Goal: Information Seeking & Learning: Check status

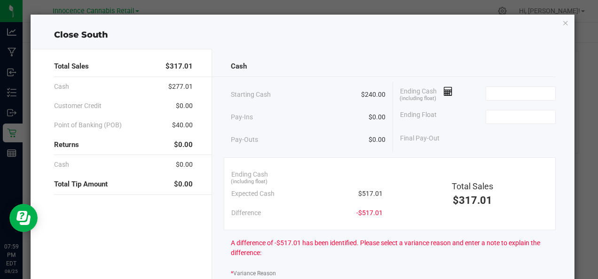
click at [563, 23] on icon "button" at bounding box center [566, 22] width 7 height 11
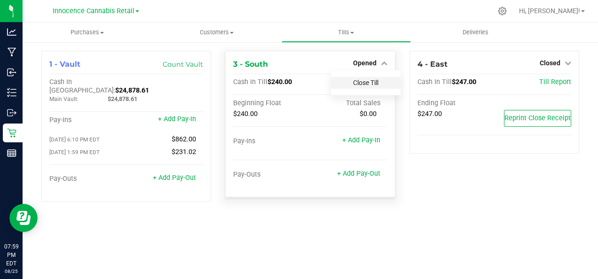
click at [369, 85] on link "Close Till" at bounding box center [365, 83] width 25 height 8
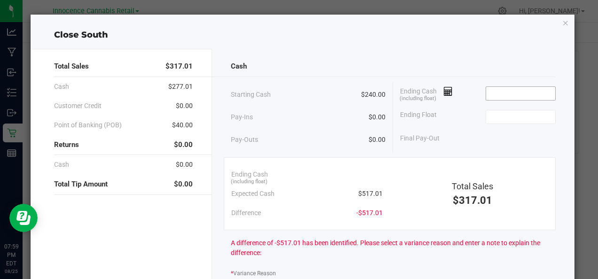
click at [502, 91] on input at bounding box center [520, 93] width 69 height 13
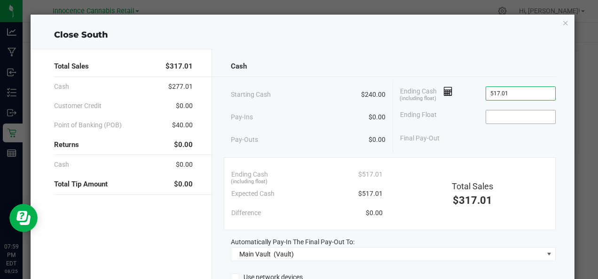
click at [521, 118] on input at bounding box center [520, 117] width 69 height 13
type input "$517.01"
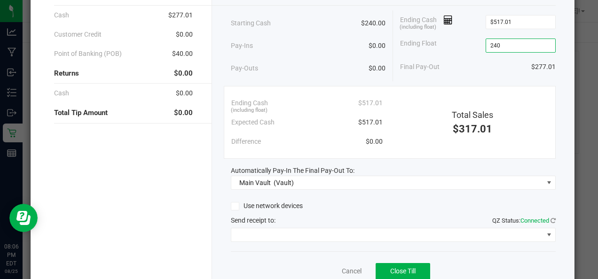
scroll to position [111, 0]
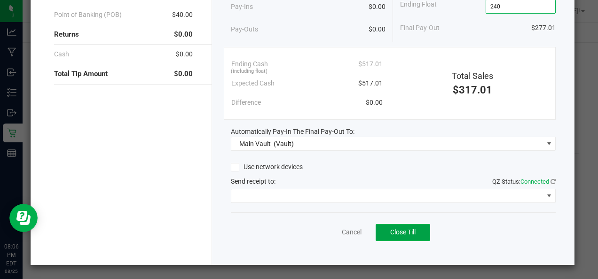
click at [397, 233] on span "Close Till" at bounding box center [403, 233] width 25 height 8
type input "$240.00"
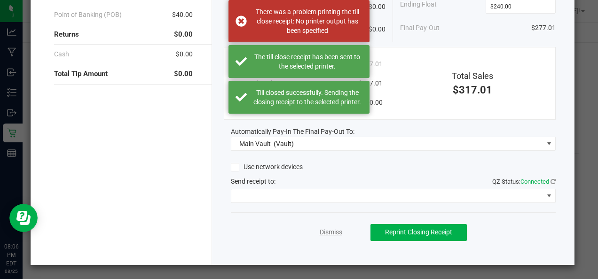
click at [329, 236] on link "Dismiss" at bounding box center [331, 233] width 23 height 10
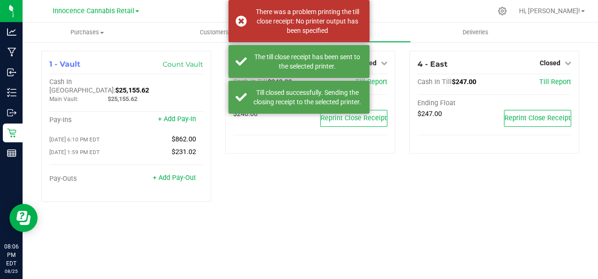
click at [343, 183] on div "3 - South Closed Open Till Cash In Till $240.00 Till Report Ending Float $240.0…" at bounding box center [310, 130] width 184 height 159
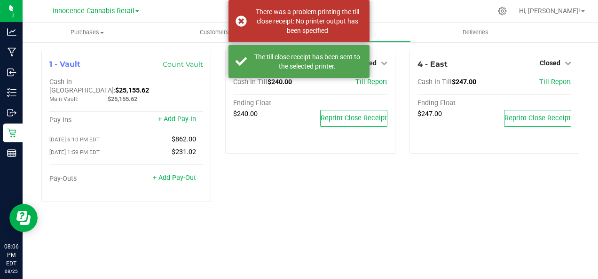
click at [384, 64] on icon at bounding box center [384, 63] width 7 height 7
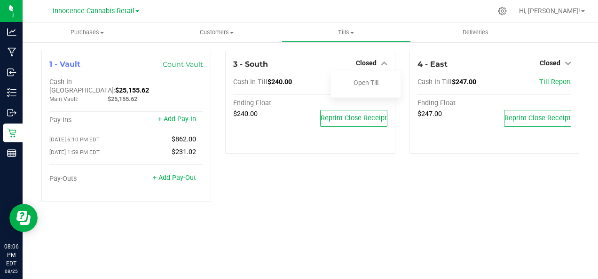
click at [342, 183] on div "3 - South Closed Open Till Cash In Till $240.00 Till Report Ending Float $240.0…" at bounding box center [310, 130] width 184 height 159
click at [578, 13] on span "Hi, [PERSON_NAME]!" at bounding box center [549, 11] width 61 height 8
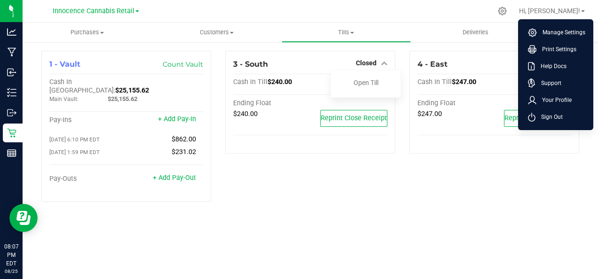
click at [560, 126] on ul "Manage Settings Print Settings Help Docs Support Your Profile Sign Out" at bounding box center [555, 74] width 75 height 111
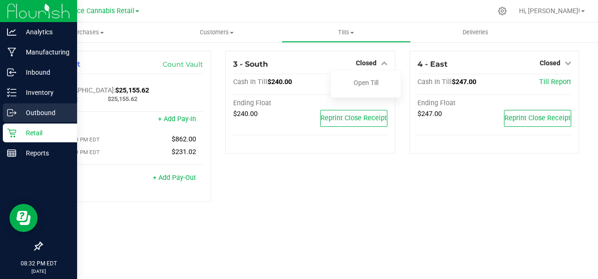
click at [11, 113] on line at bounding box center [13, 113] width 5 height 0
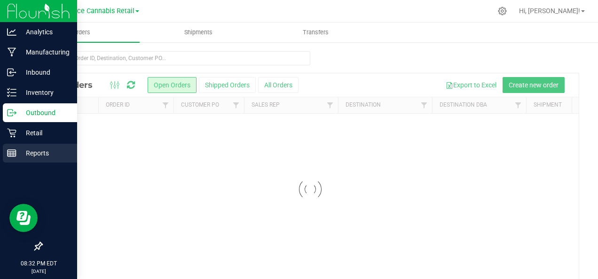
click at [43, 161] on div "Reports" at bounding box center [40, 153] width 74 height 19
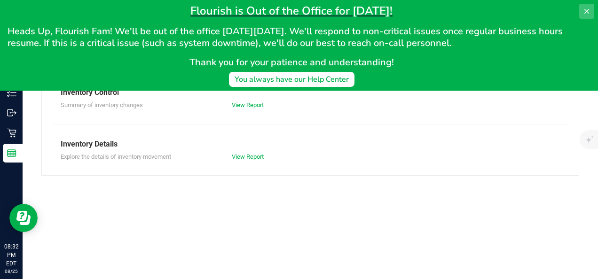
click at [582, 13] on button at bounding box center [587, 11] width 15 height 15
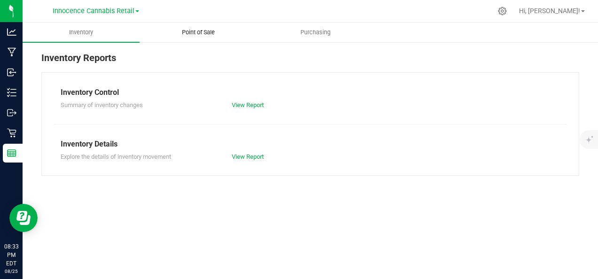
click at [212, 33] on span "Point of Sale" at bounding box center [198, 32] width 58 height 8
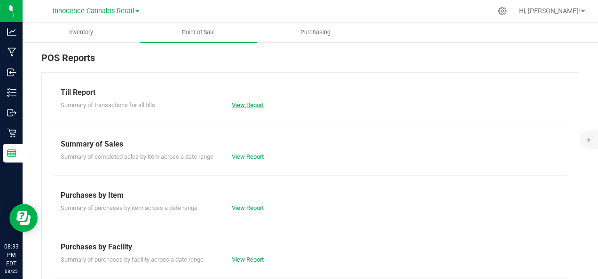
click at [250, 105] on link "View Report" at bounding box center [248, 105] width 32 height 7
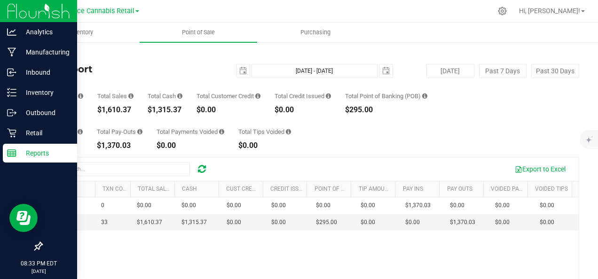
click at [10, 154] on line at bounding box center [10, 154] width 0 height 5
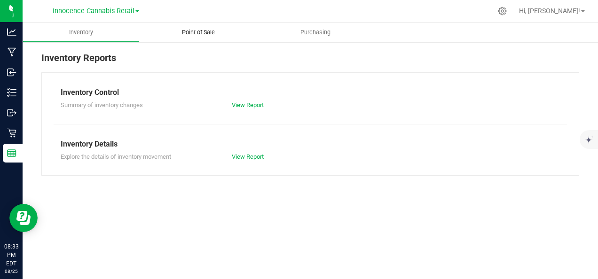
click at [204, 32] on span "Point of Sale" at bounding box center [198, 32] width 58 height 8
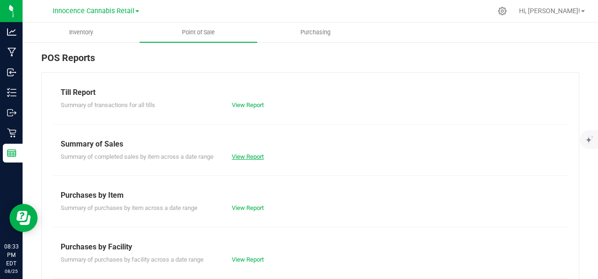
click at [248, 159] on link "View Report" at bounding box center [248, 156] width 32 height 7
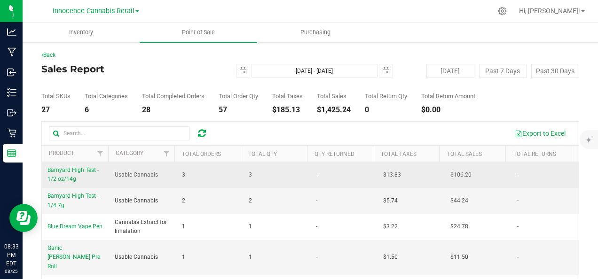
click at [518, 175] on span "-" at bounding box center [518, 175] width 1 height 9
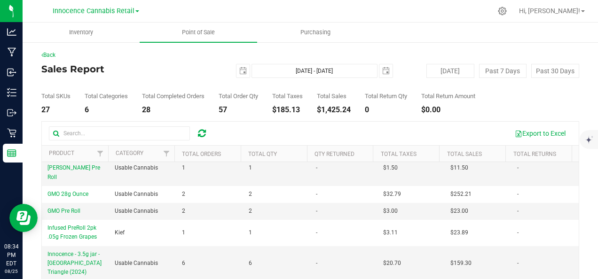
scroll to position [91, 0]
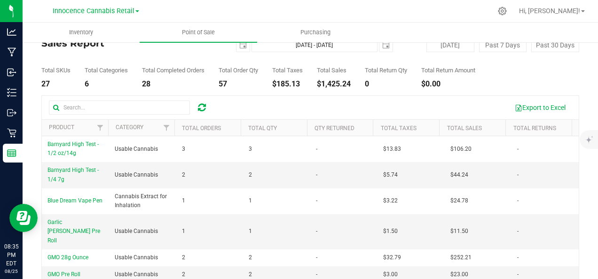
scroll to position [0, 0]
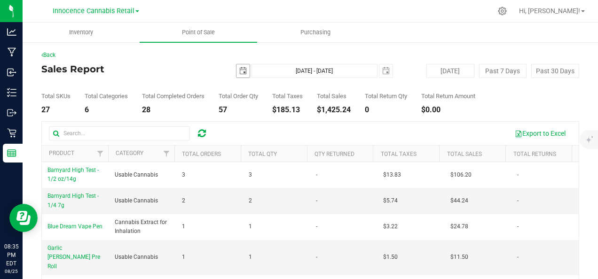
click at [240, 73] on span "select" at bounding box center [243, 71] width 8 height 8
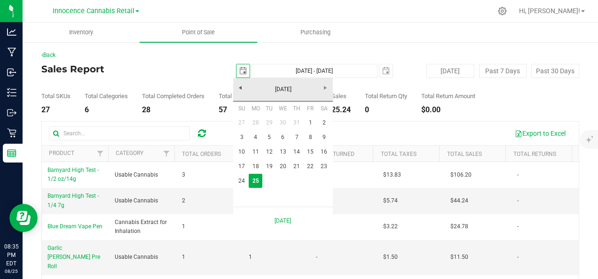
scroll to position [0, 24]
click at [240, 88] on link "[DATE]" at bounding box center [283, 89] width 101 height 15
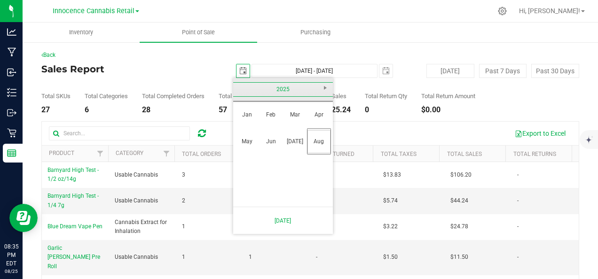
click at [240, 88] on link "2025" at bounding box center [283, 89] width 101 height 15
click at [302, 146] on link "2025" at bounding box center [295, 142] width 24 height 24
click at [279, 144] on link "Jun" at bounding box center [271, 142] width 24 height 24
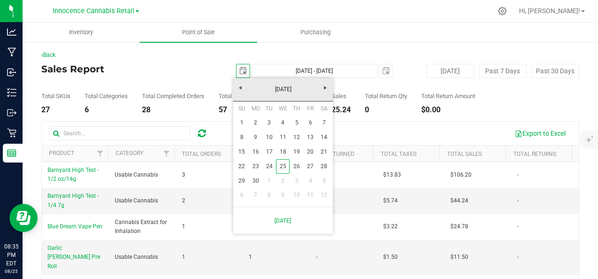
click at [242, 123] on link "1" at bounding box center [242, 123] width 14 height 15
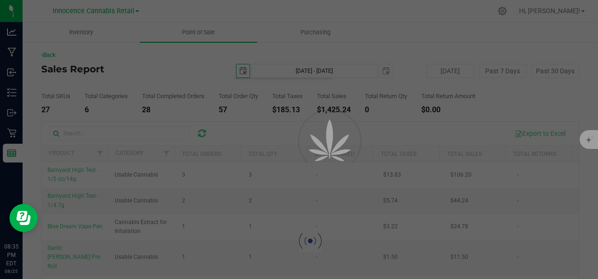
type input "[DATE]"
type input "[DATE] - [DATE]"
